Goal: Task Accomplishment & Management: Manage account settings

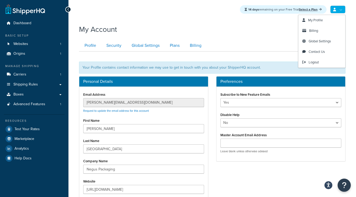
click at [337, 10] on link at bounding box center [337, 10] width 15 height 8
click at [323, 22] on link "My Profile" at bounding box center [321, 20] width 47 height 11
click at [330, 9] on link at bounding box center [337, 10] width 15 height 8
click at [313, 32] on span "Billing" at bounding box center [313, 30] width 9 height 5
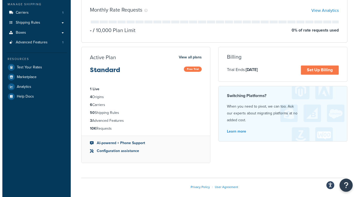
scroll to position [28, 0]
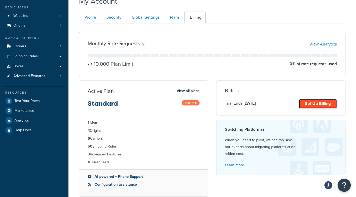
click at [302, 102] on link "Set Up Billing" at bounding box center [318, 103] width 38 height 9
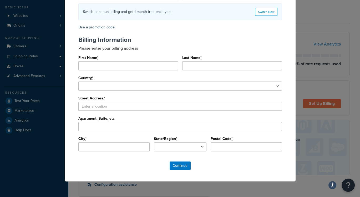
scroll to position [0, 0]
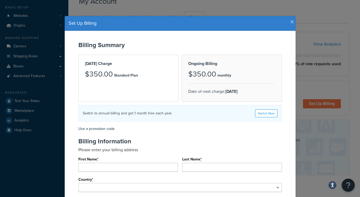
click at [291, 23] on icon "button" at bounding box center [292, 22] width 4 height 5
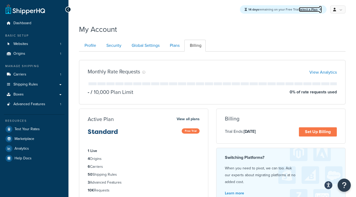
click at [314, 9] on link "Select a Plan" at bounding box center [310, 9] width 23 height 5
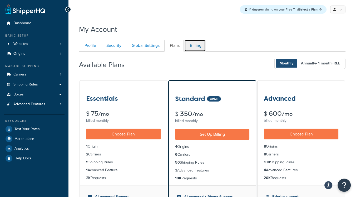
click at [194, 42] on link "Billing" at bounding box center [194, 46] width 21 height 12
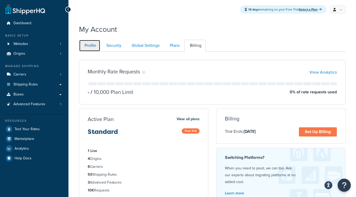
click at [93, 48] on link "Profile" at bounding box center [89, 46] width 21 height 12
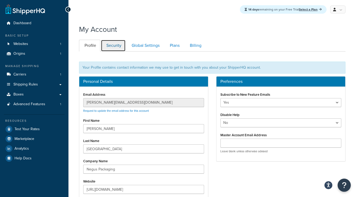
click at [112, 43] on link "Security" at bounding box center [113, 46] width 25 height 12
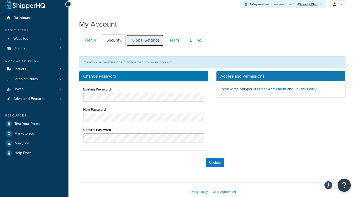
click at [143, 41] on link "Global Settings" at bounding box center [145, 40] width 38 height 12
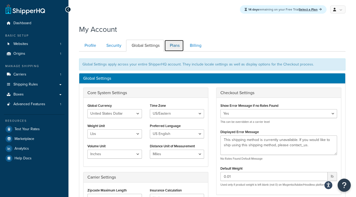
click at [176, 41] on link "Plans" at bounding box center [173, 46] width 19 height 12
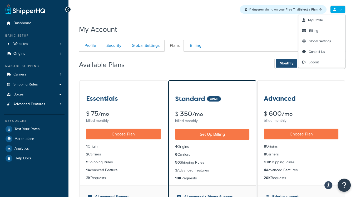
click at [341, 6] on link at bounding box center [337, 10] width 15 height 8
click at [318, 51] on span "Contact Us" at bounding box center [316, 51] width 16 height 5
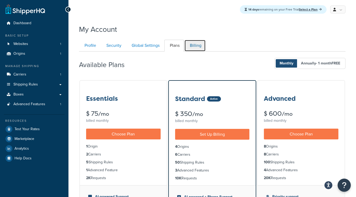
click at [191, 48] on link "Billing" at bounding box center [194, 46] width 21 height 12
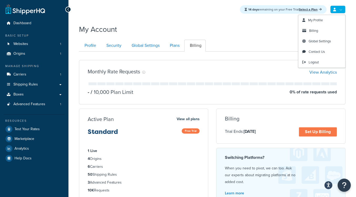
click at [335, 9] on icon at bounding box center [334, 9] width 3 height 3
click at [254, 10] on strong "14 days" at bounding box center [253, 9] width 11 height 5
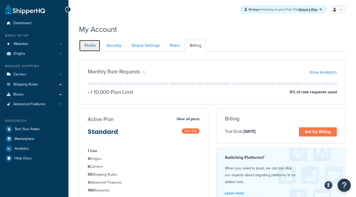
click at [97, 46] on link "Profile" at bounding box center [89, 46] width 21 height 12
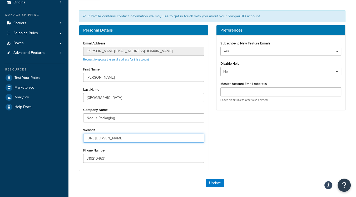
drag, startPoint x: 150, startPoint y: 134, endPoint x: 75, endPoint y: 136, distance: 75.0
click at [75, 136] on div "Personal Details Email Address binsfield@yahoo.com Request to update the email …" at bounding box center [143, 100] width 137 height 151
